Goal: Entertainment & Leisure: Browse casually

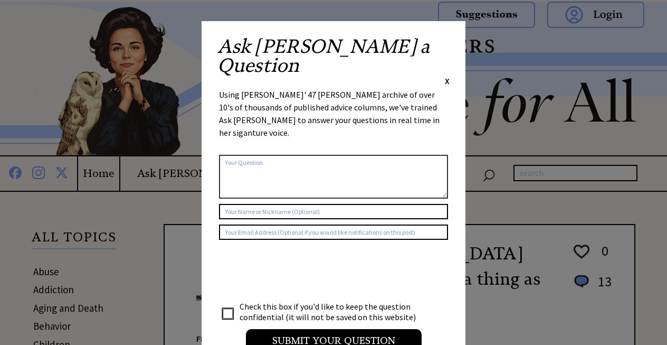
click at [449, 76] on span "X" at bounding box center [447, 81] width 5 height 11
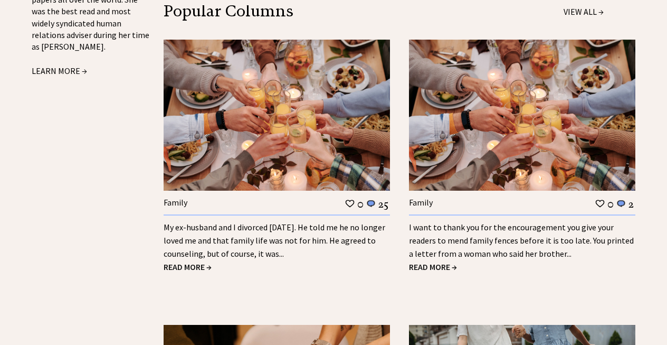
scroll to position [1240, 0]
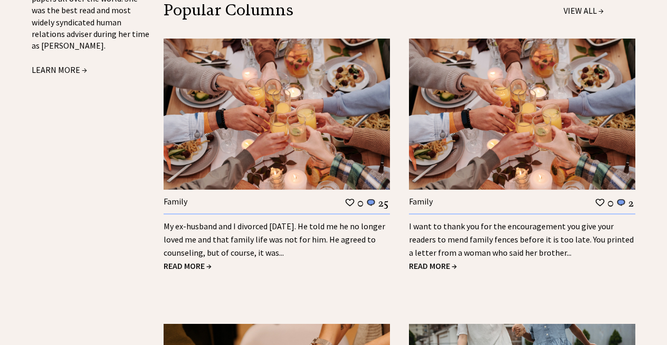
click at [432, 260] on span "READ MORE →" at bounding box center [433, 265] width 48 height 11
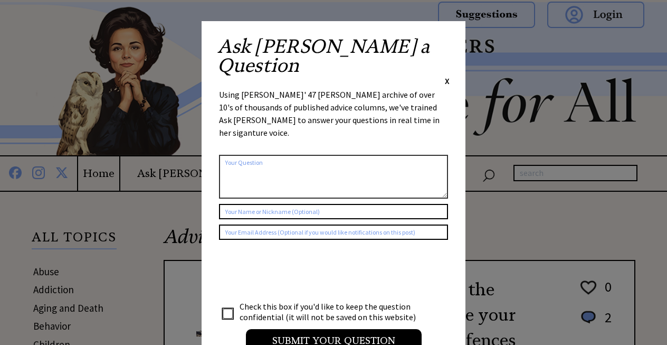
click at [448, 76] on span "X" at bounding box center [447, 81] width 5 height 11
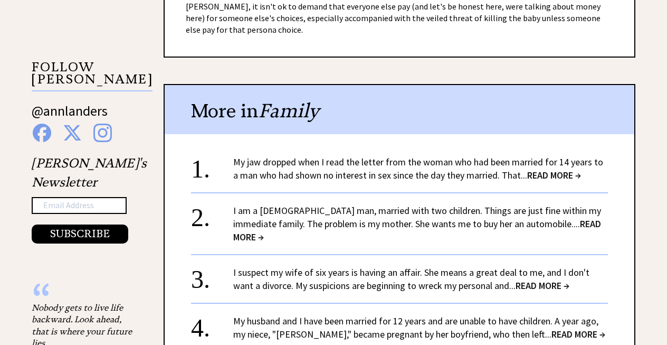
scroll to position [909, 0]
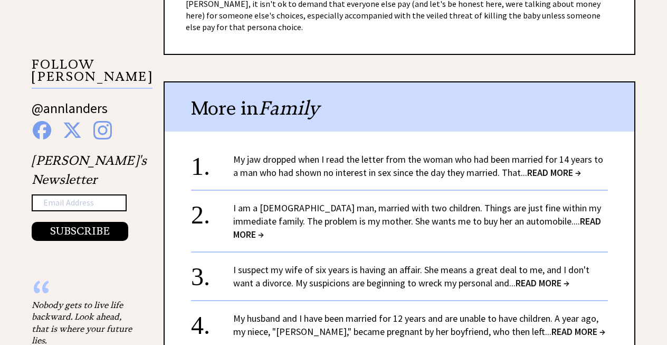
click at [561, 215] on span "READ MORE →" at bounding box center [417, 227] width 368 height 25
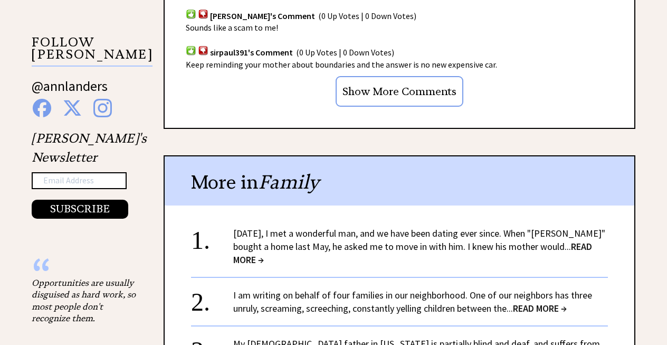
scroll to position [932, 0]
click at [585, 240] on span "READ MORE →" at bounding box center [412, 252] width 359 height 25
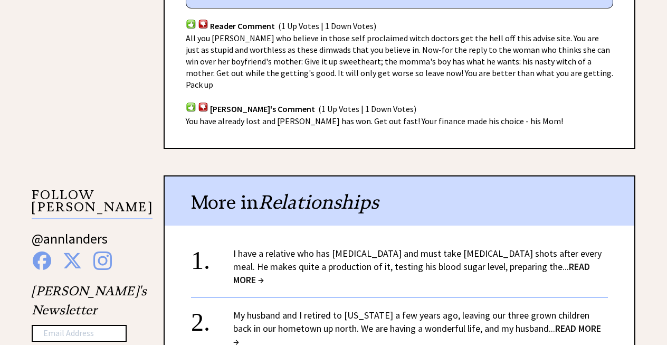
scroll to position [780, 0]
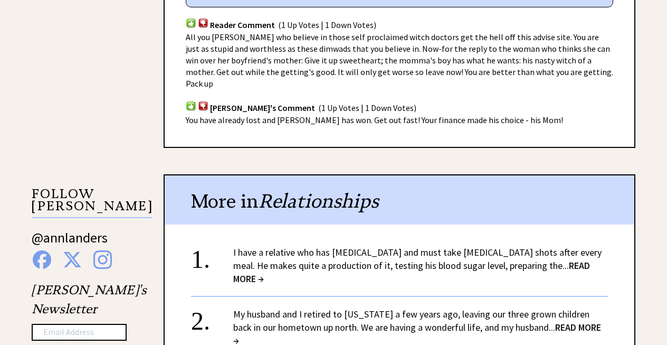
click at [504, 259] on span "READ MORE →" at bounding box center [411, 271] width 357 height 25
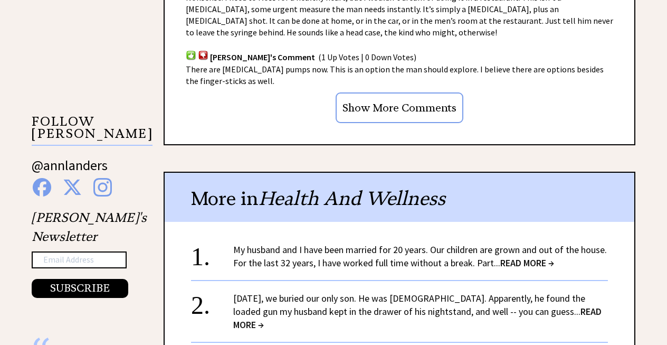
scroll to position [960, 0]
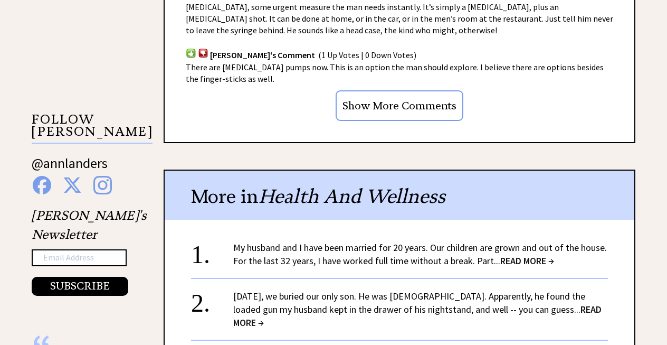
click at [519, 255] on span "READ MORE →" at bounding box center [528, 261] width 54 height 12
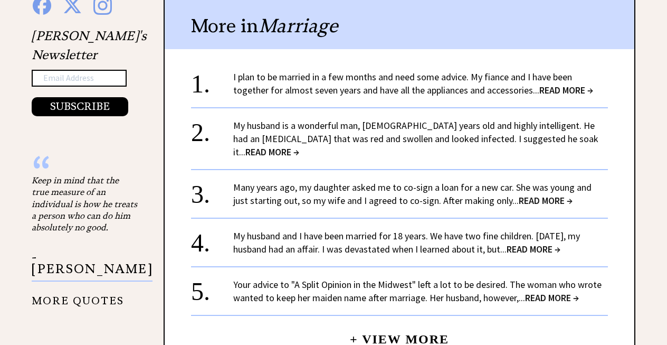
scroll to position [1141, 0]
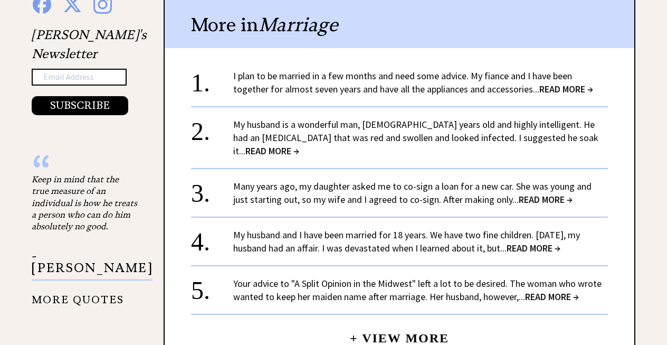
click at [547, 242] on span "READ MORE →" at bounding box center [534, 248] width 54 height 12
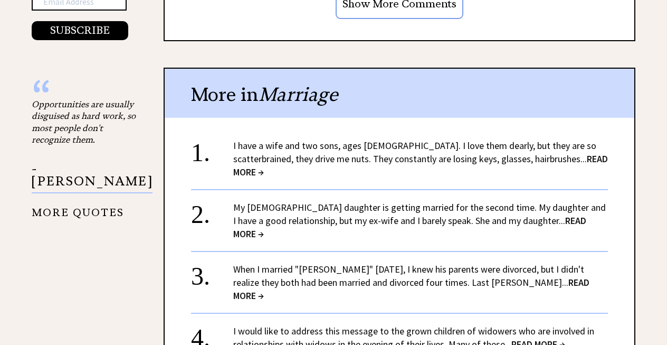
scroll to position [1112, 0]
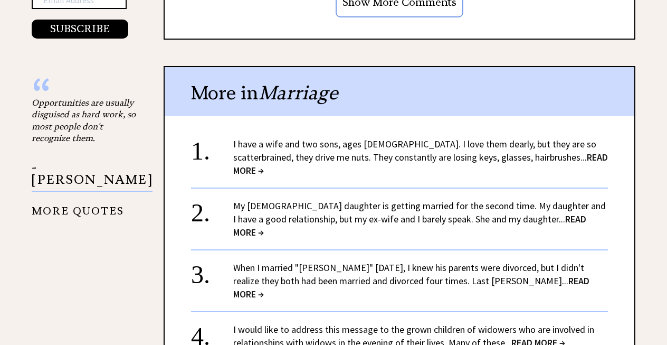
click at [538, 275] on span "READ MORE →" at bounding box center [411, 287] width 356 height 25
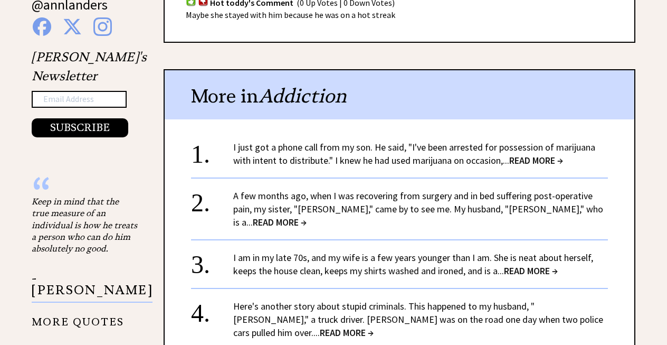
scroll to position [1120, 0]
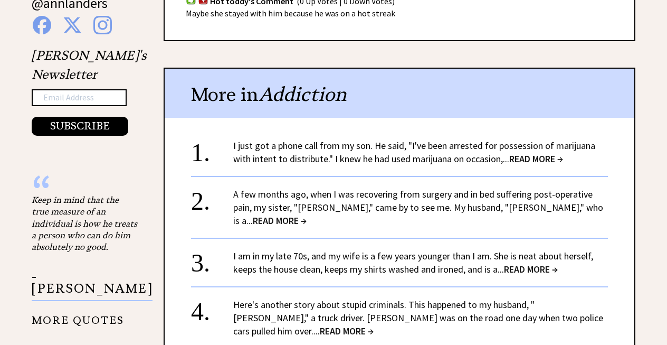
click at [525, 263] on span "READ MORE →" at bounding box center [531, 269] width 54 height 12
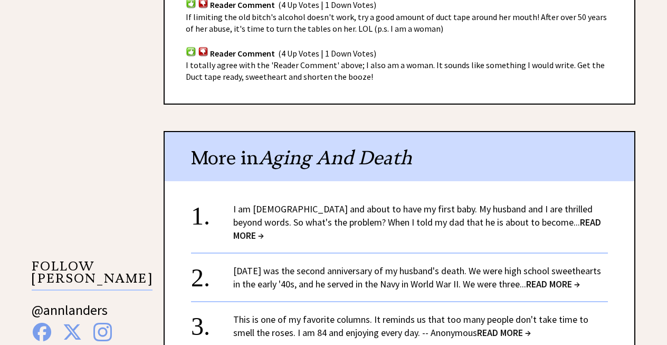
scroll to position [814, 0]
click at [543, 215] on span "READ MORE →" at bounding box center [417, 227] width 368 height 25
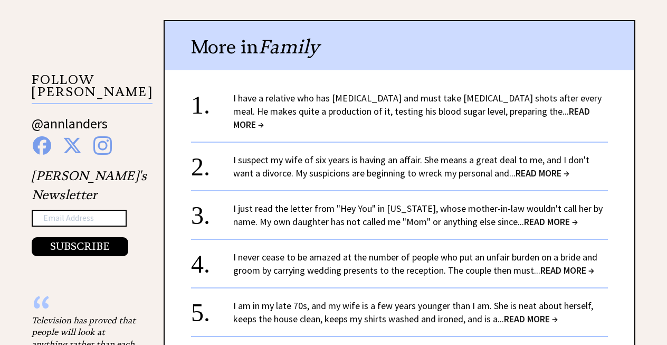
scroll to position [999, 0]
click at [521, 167] on span "READ MORE →" at bounding box center [543, 173] width 54 height 12
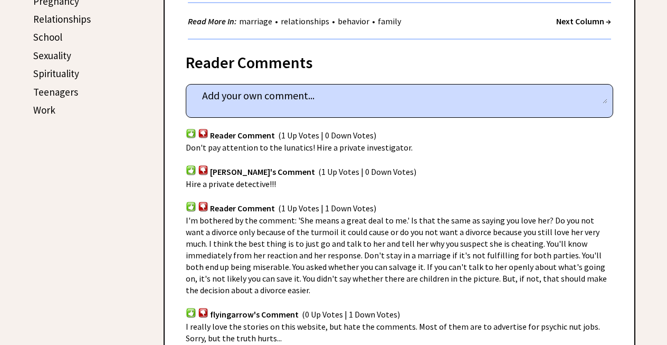
scroll to position [562, 0]
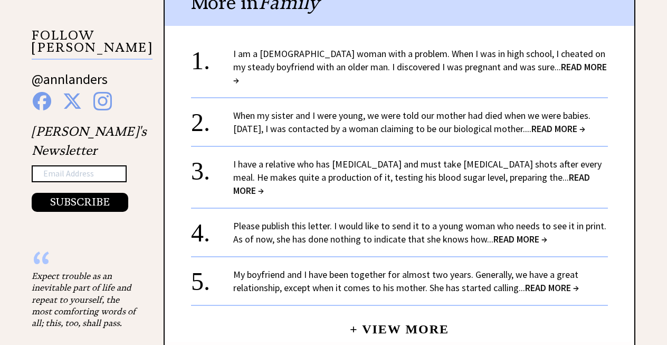
scroll to position [1043, 0]
click at [541, 61] on span "READ MORE →" at bounding box center [420, 73] width 374 height 25
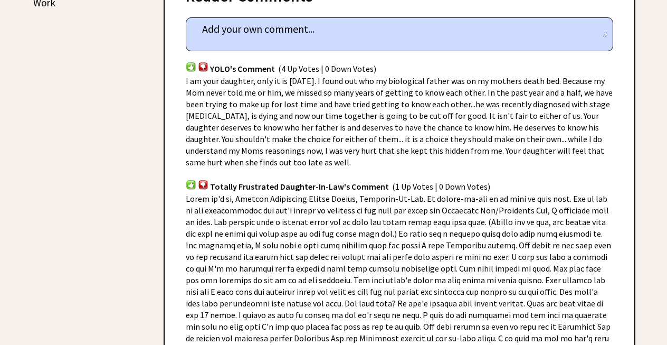
scroll to position [671, 0]
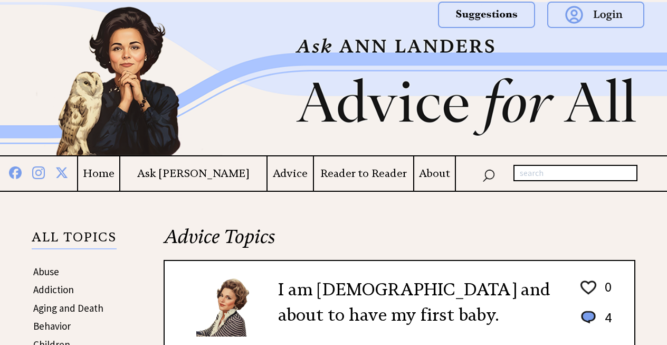
scroll to position [1043, 0]
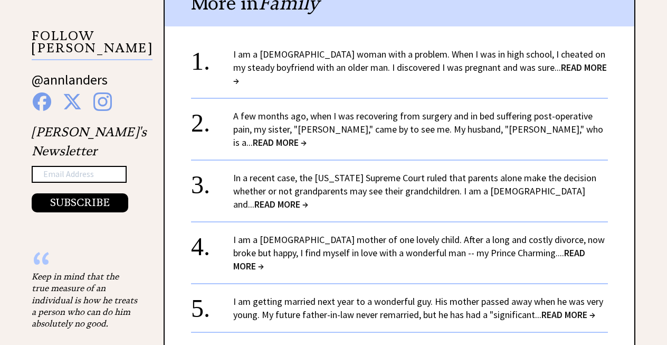
click at [556, 247] on span "READ MORE →" at bounding box center [409, 259] width 352 height 25
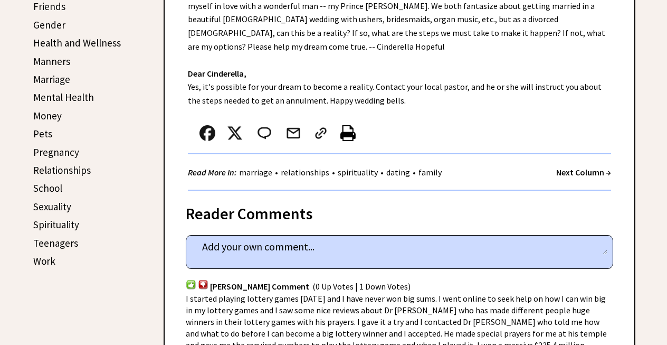
scroll to position [411, 0]
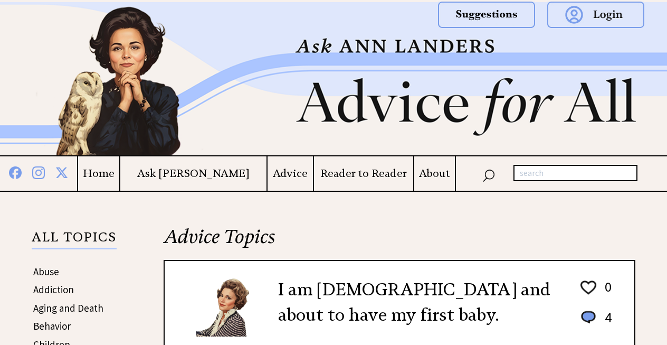
scroll to position [1043, 0]
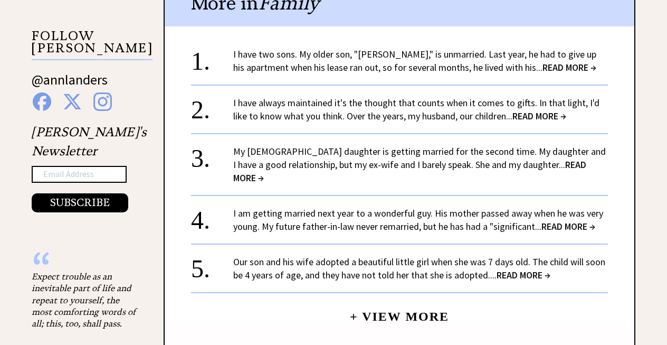
click at [563, 220] on span "READ MORE →" at bounding box center [569, 226] width 54 height 12
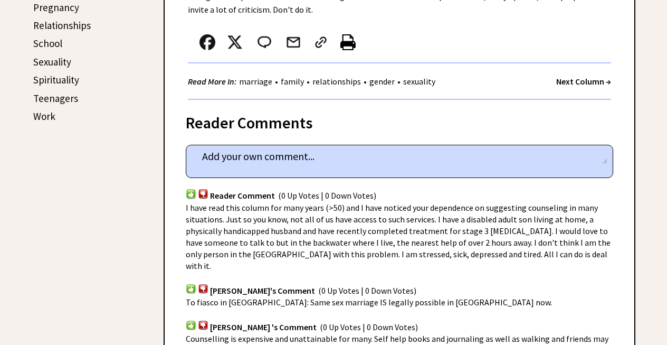
scroll to position [558, 0]
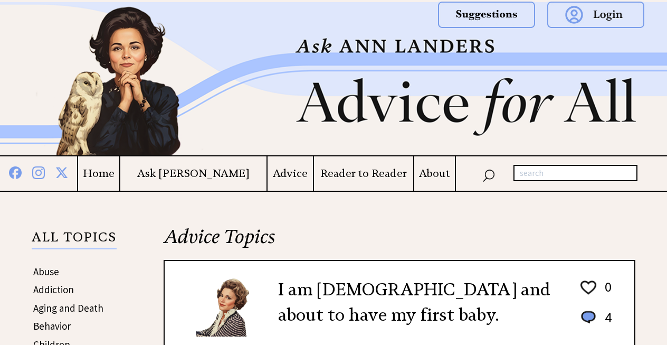
scroll to position [1043, 0]
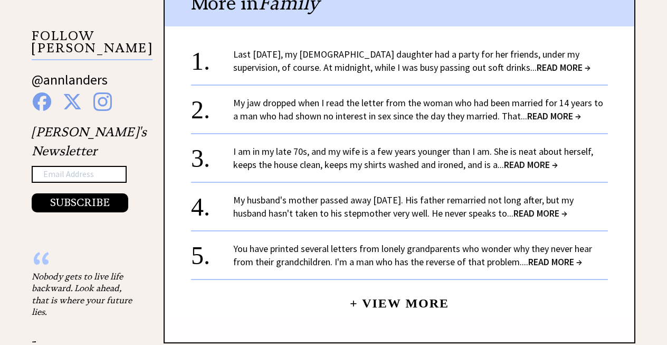
click at [553, 256] on span "READ MORE →" at bounding box center [556, 262] width 54 height 12
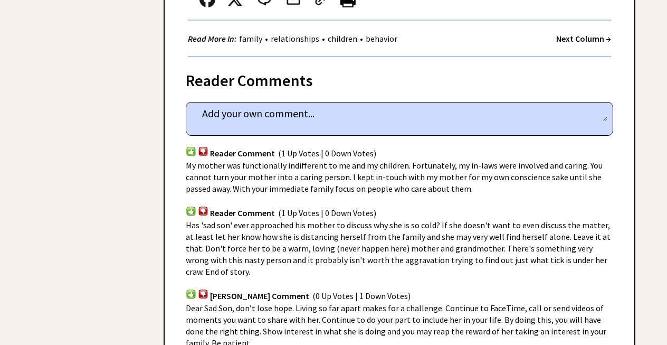
scroll to position [693, 0]
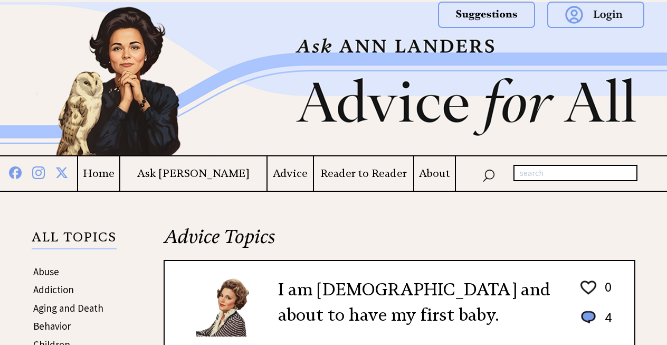
scroll to position [1043, 0]
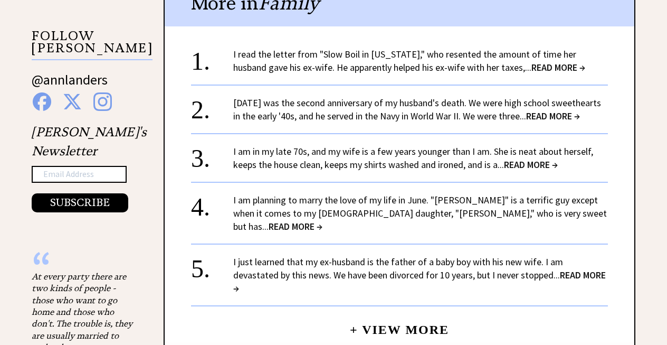
click at [557, 110] on span "READ MORE →" at bounding box center [553, 116] width 54 height 12
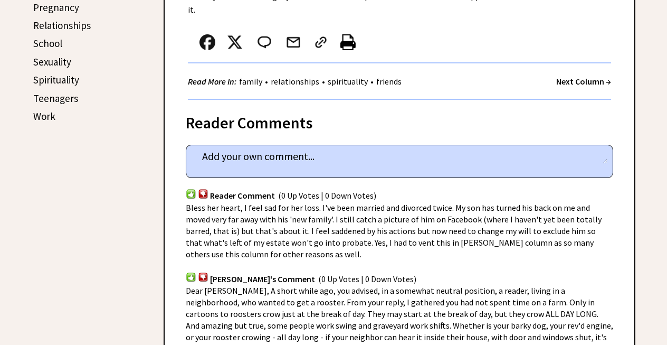
scroll to position [563, 0]
